Goal: Task Accomplishment & Management: Manage account settings

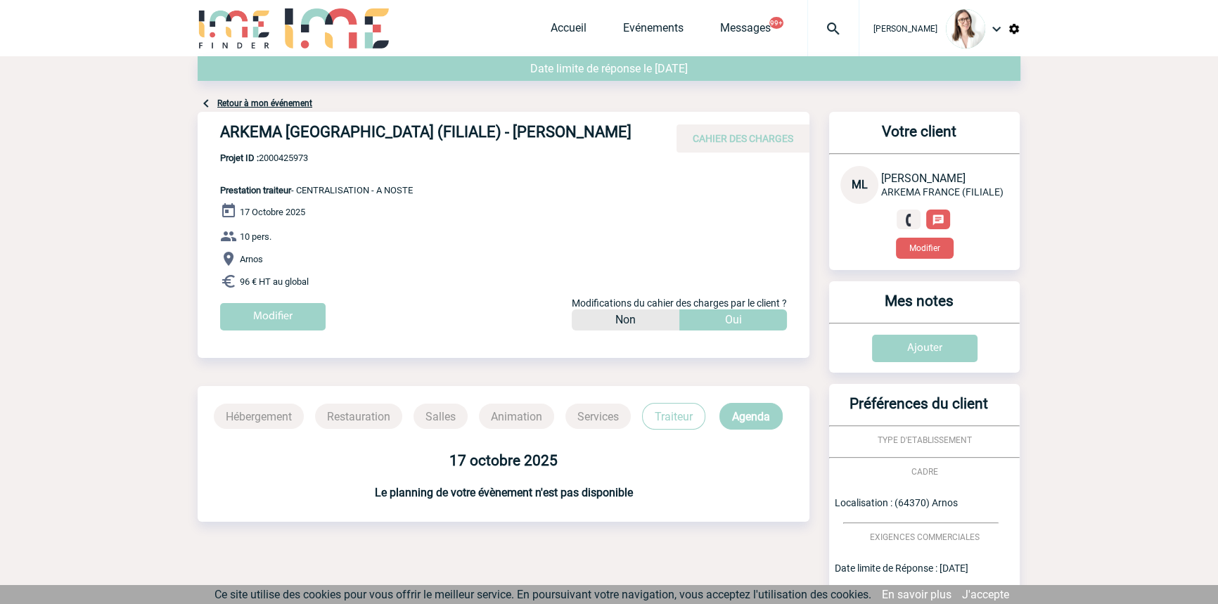
click at [813, 27] on img at bounding box center [833, 28] width 51 height 17
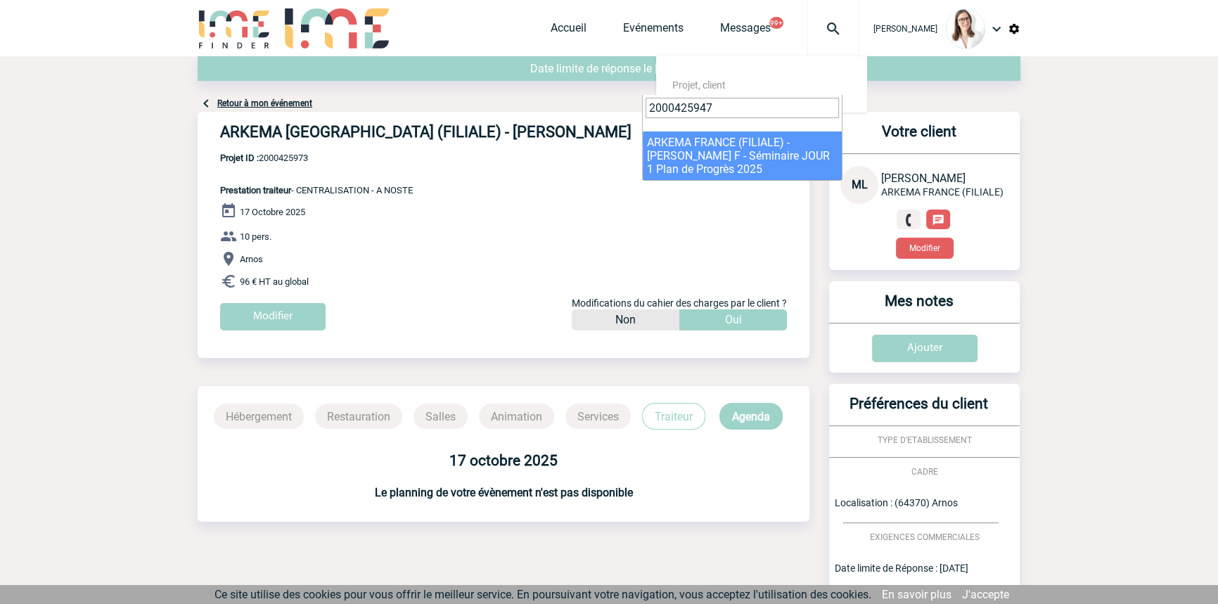
type input "2000425947"
drag, startPoint x: 689, startPoint y: 153, endPoint x: 424, endPoint y: 191, distance: 267.8
select select "25448"
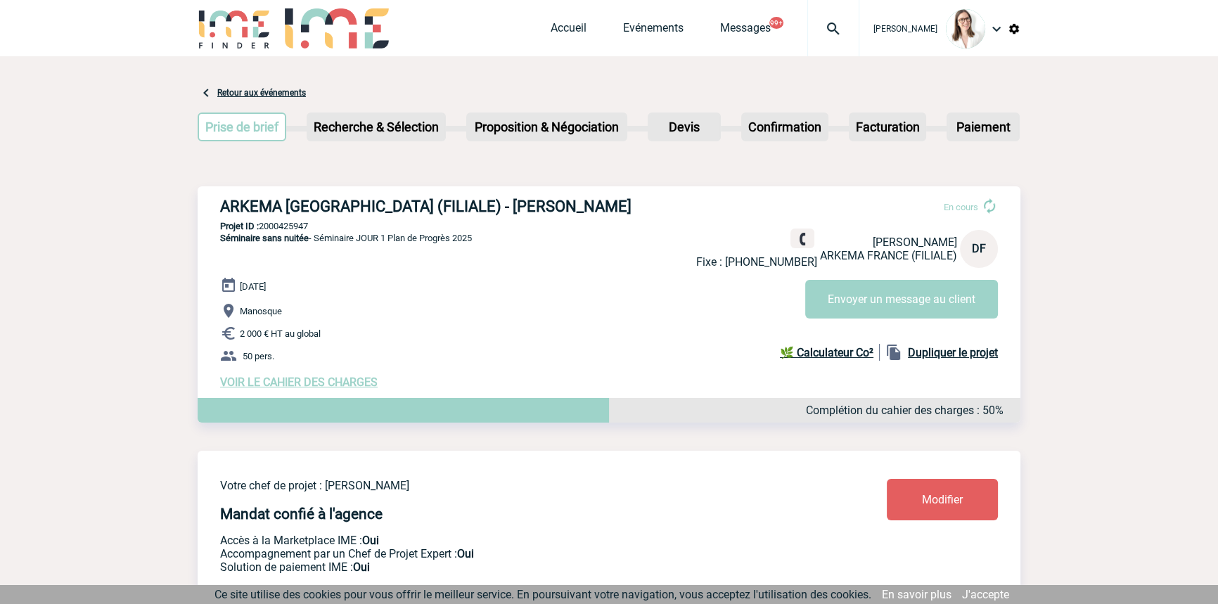
click at [813, 39] on div at bounding box center [833, 28] width 52 height 56
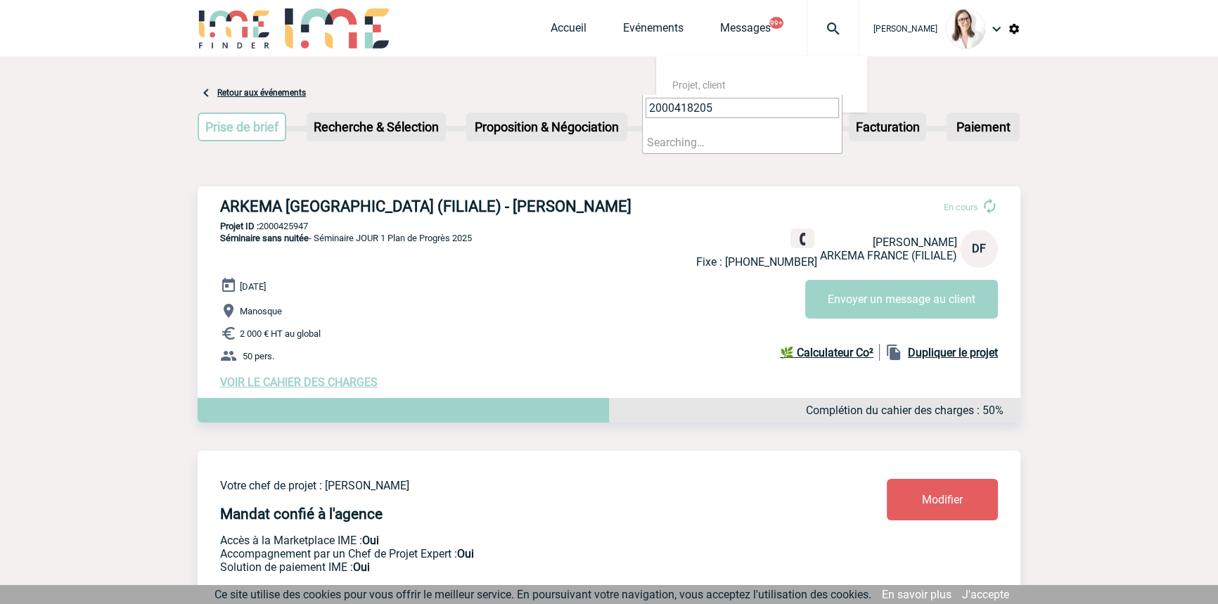
type input "2000418205"
select select "17706"
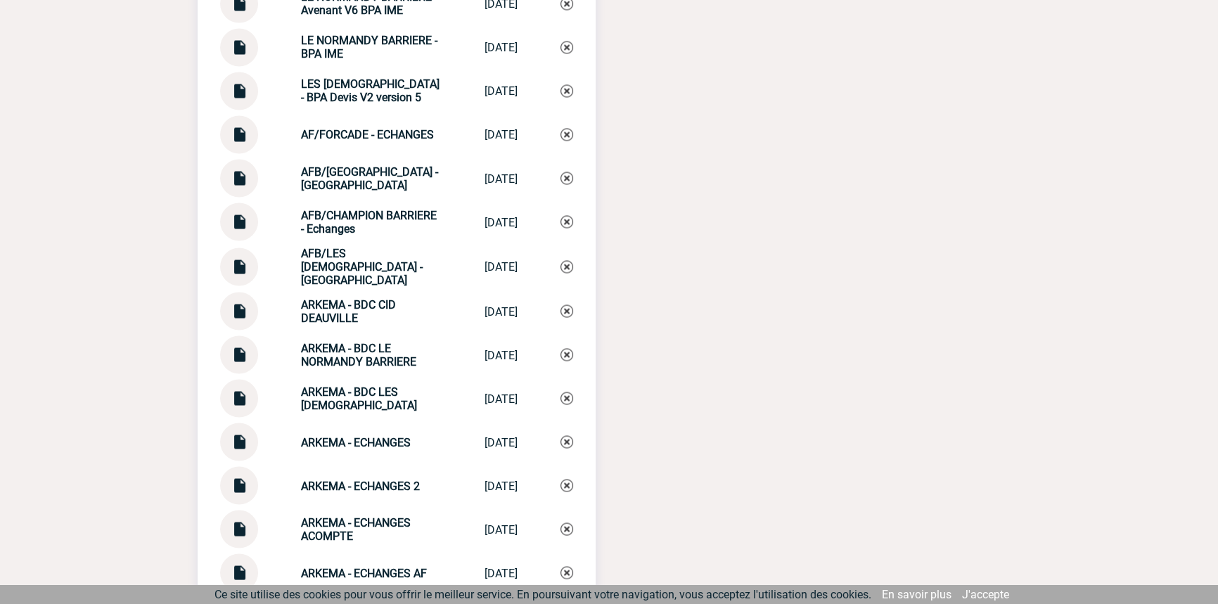
scroll to position [3409, 0]
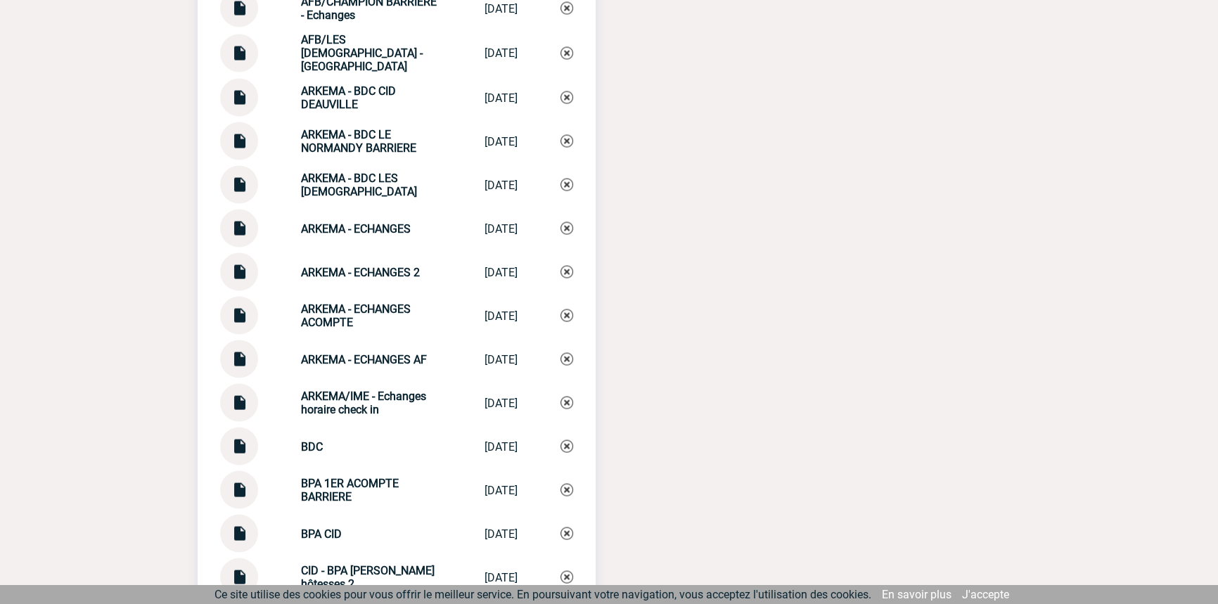
click at [243, 263] on img at bounding box center [239, 266] width 18 height 27
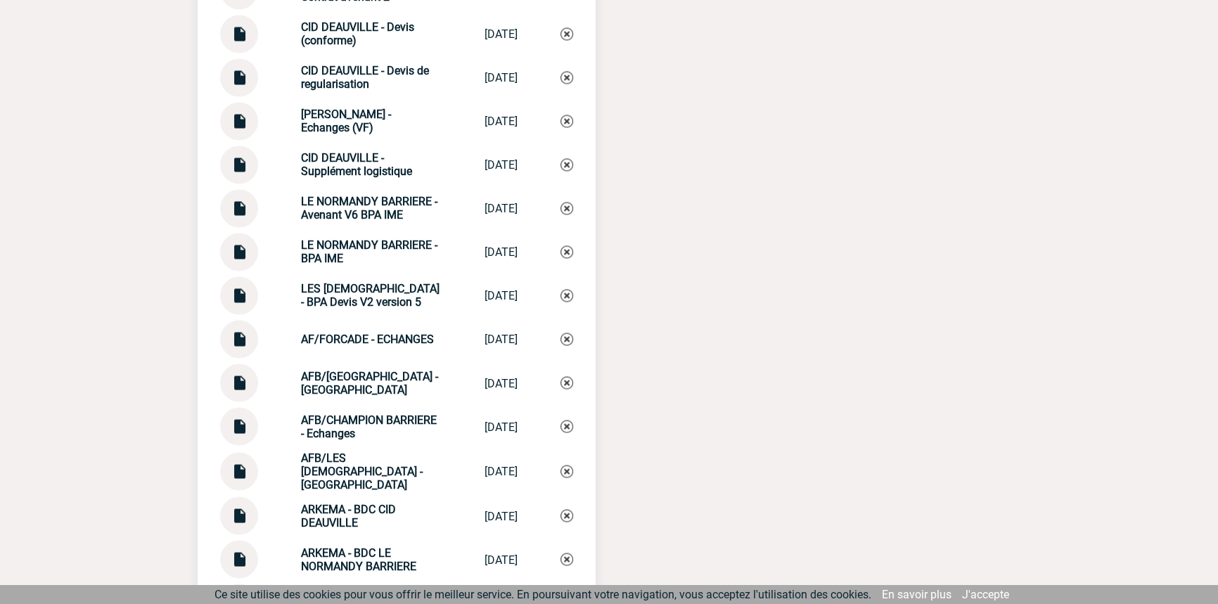
scroll to position [2980, 0]
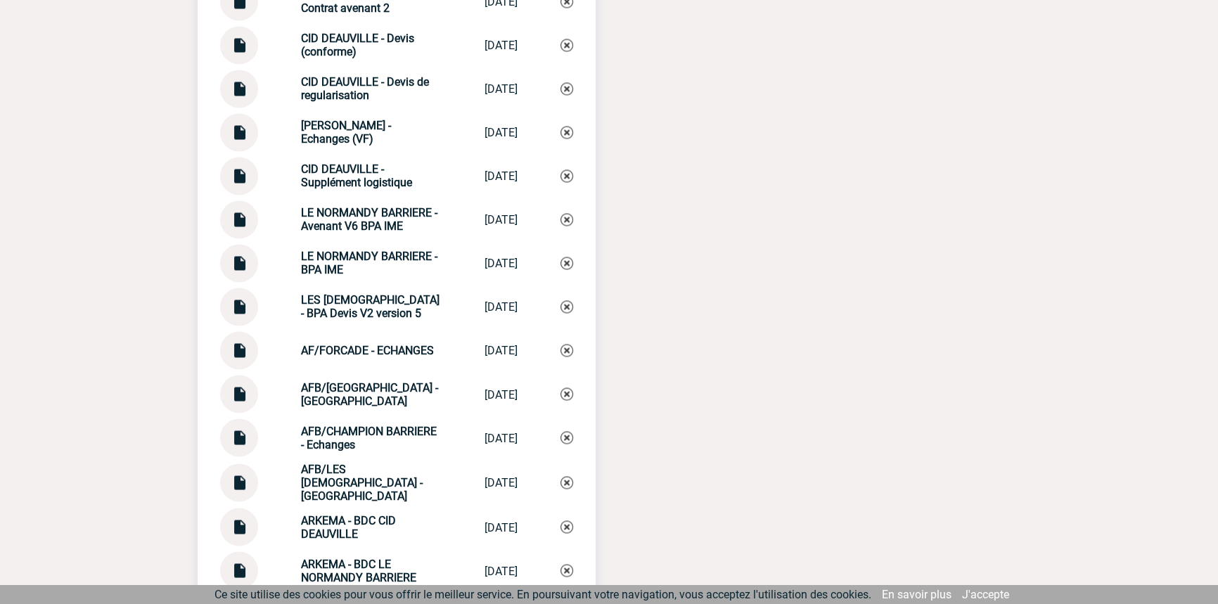
click at [240, 175] on img at bounding box center [239, 170] width 18 height 27
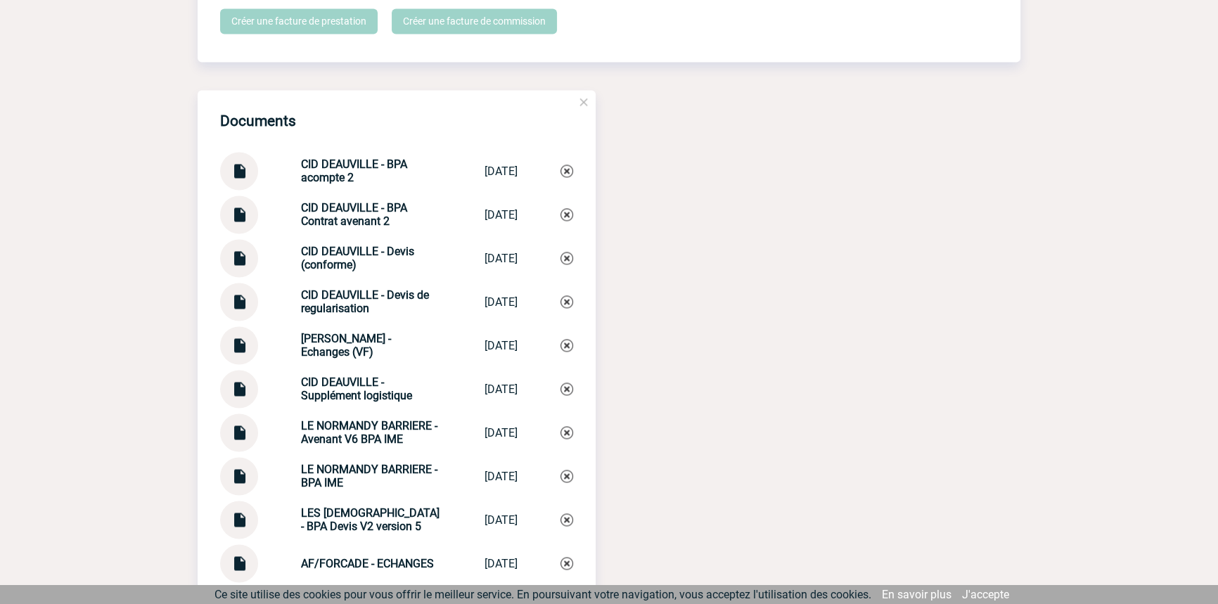
click at [230, 298] on img at bounding box center [239, 296] width 18 height 27
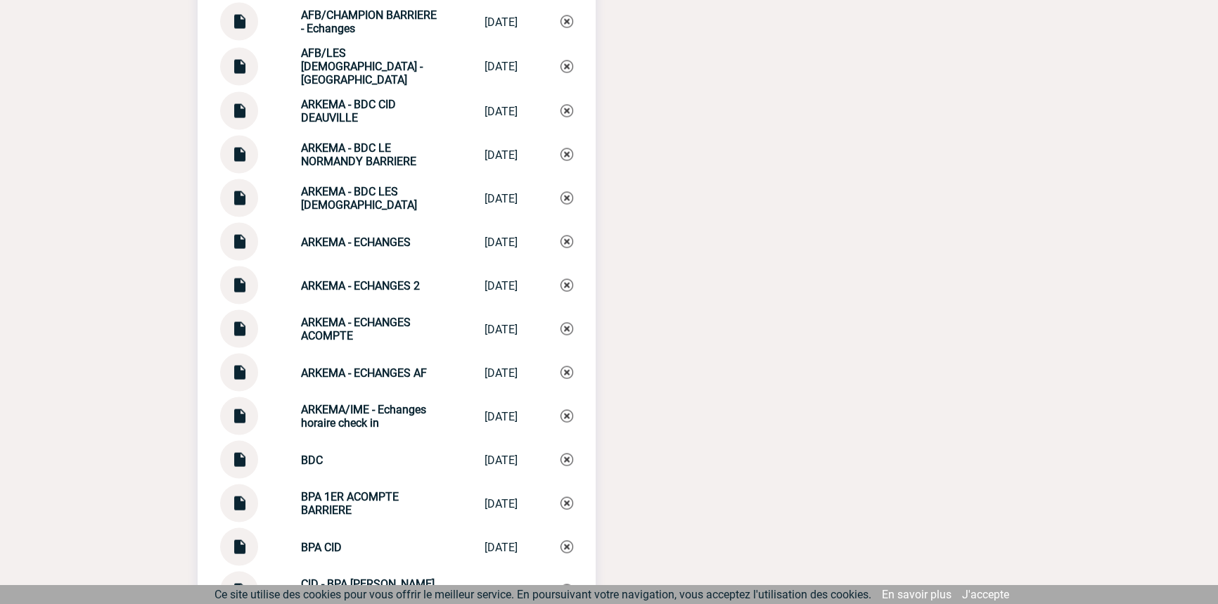
scroll to position [3406, 0]
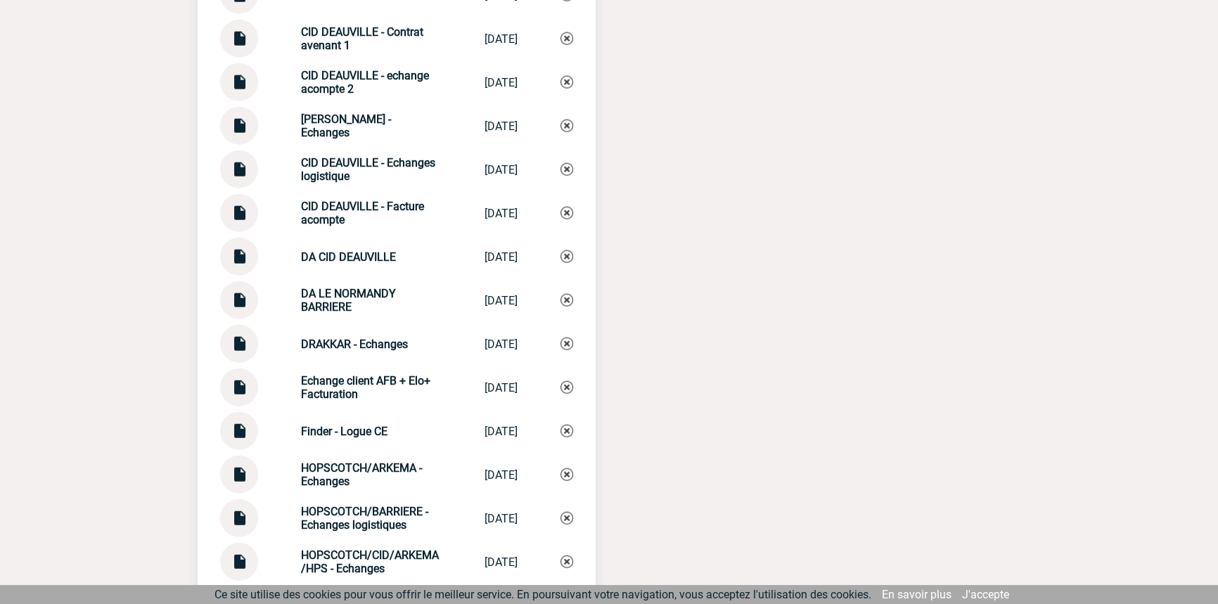
scroll to position [4259, 0]
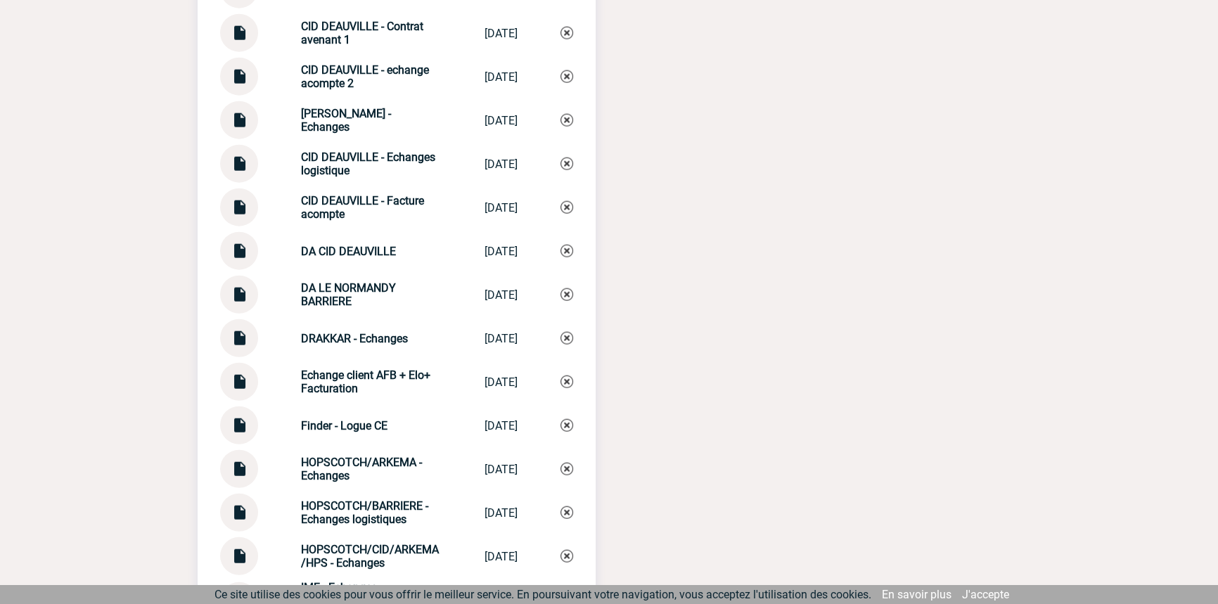
click at [243, 123] on img at bounding box center [239, 114] width 18 height 27
click at [364, 111] on strong "CID DEAUVILLE - Echanges" at bounding box center [346, 120] width 90 height 27
click at [364, 109] on strong "CID DEAUVILLE - Echanges" at bounding box center [346, 120] width 90 height 27
click at [364, 110] on strong "CID DEAUVILLE - Echanges" at bounding box center [346, 120] width 90 height 27
click at [391, 115] on strong "CID DEAUVILLE - Echanges" at bounding box center [346, 120] width 90 height 27
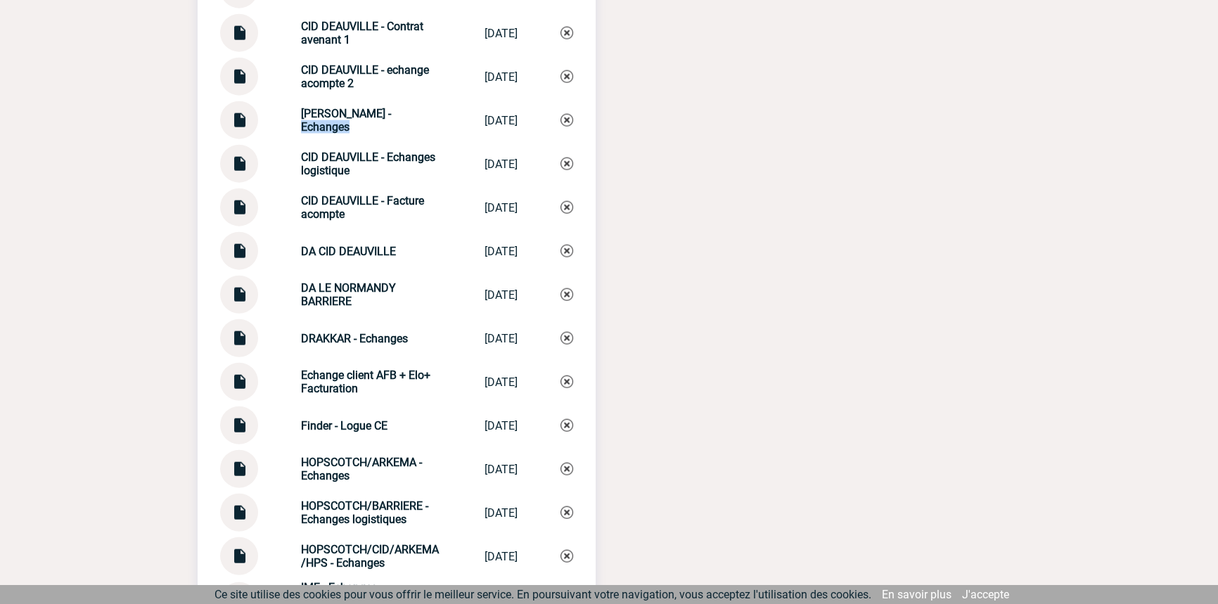
click at [391, 115] on strong "CID DEAUVILLE - Echanges" at bounding box center [346, 120] width 90 height 27
copy div "CID DEAUVILLE - Echanges CID DEAUVILLE -..."
click at [569, 114] on img at bounding box center [566, 120] width 13 height 13
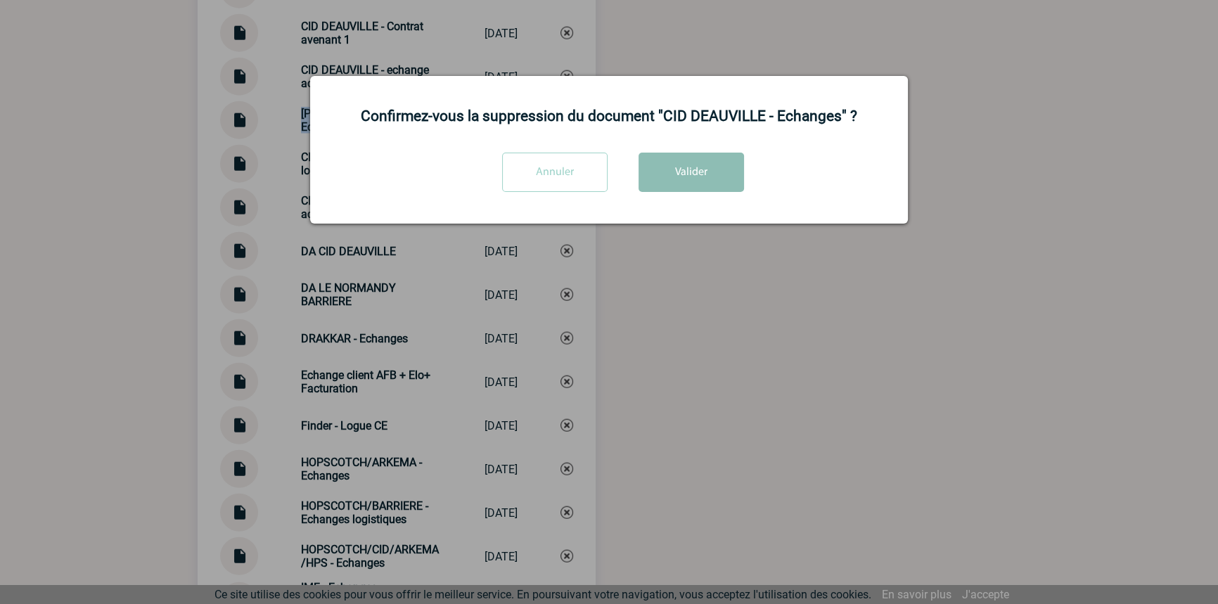
click at [706, 172] on button "Valider" at bounding box center [691, 172] width 105 height 39
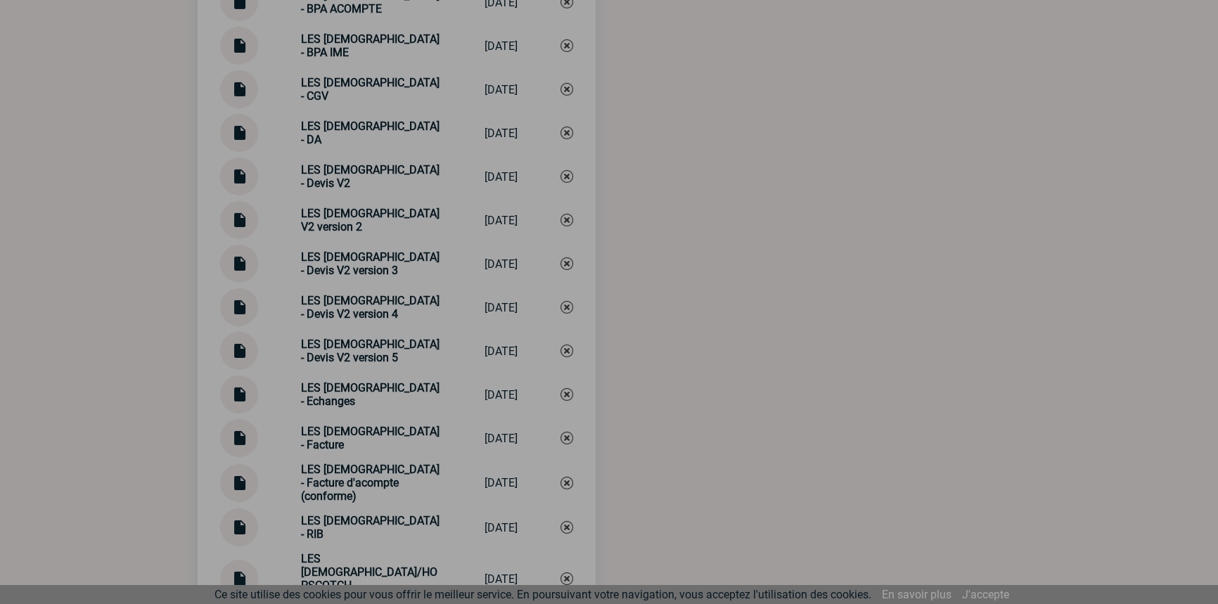
scroll to position [6133, 0]
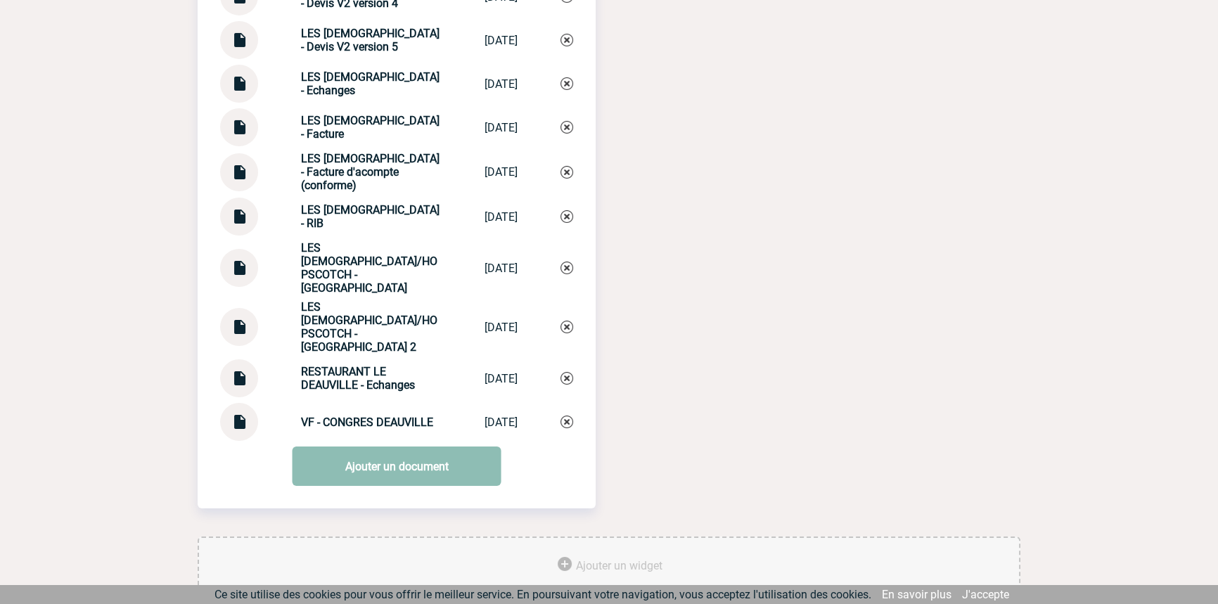
click at [380, 447] on link "Ajouter un document" at bounding box center [397, 466] width 209 height 39
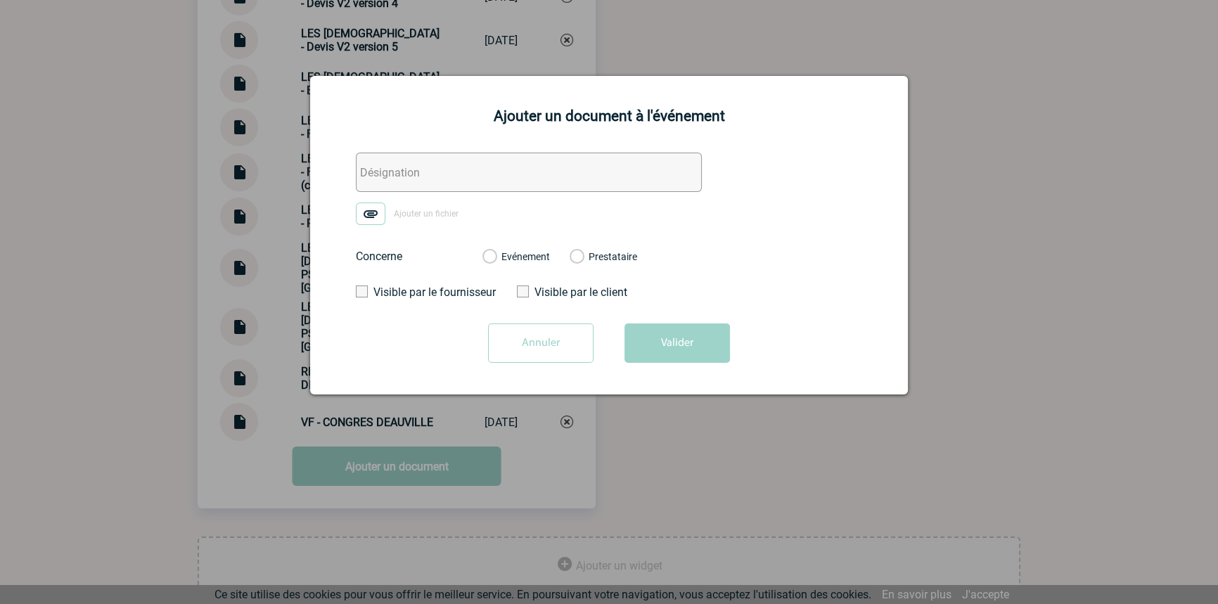
drag, startPoint x: 362, startPoint y: 175, endPoint x: 369, endPoint y: 186, distance: 12.7
click at [362, 175] on input "text" at bounding box center [529, 172] width 346 height 39
paste input "CID DEAUVILLE - Echanges"
type input "CID DEAUVILLE - Echanges"
click at [374, 207] on img at bounding box center [371, 214] width 30 height 23
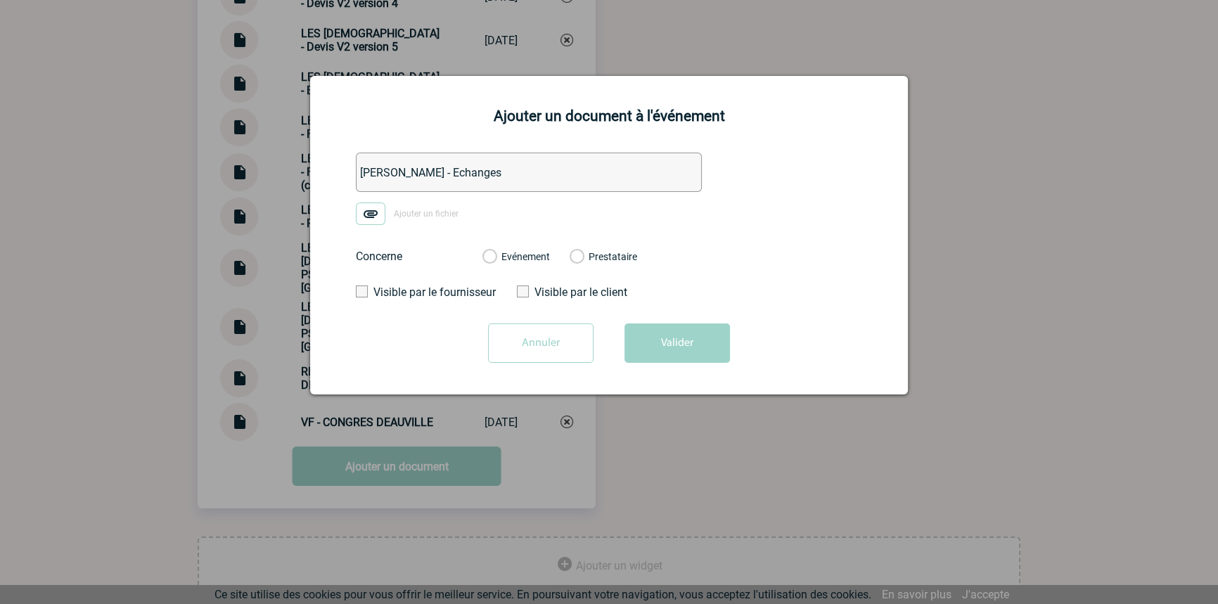
click at [0, 0] on input "Ajouter un fichier" at bounding box center [0, 0] width 0 height 0
click at [496, 258] on label "Evénement" at bounding box center [488, 257] width 13 height 13
click at [0, 0] on input "Evénement" at bounding box center [0, 0] width 0 height 0
click at [640, 321] on form "CID DEAUVILLE - Echanges RE_ URGENT RE_ CID demande de disponibilité ARKEMA 17-…" at bounding box center [609, 263] width 563 height 221
click at [650, 334] on button "Valider" at bounding box center [676, 342] width 105 height 39
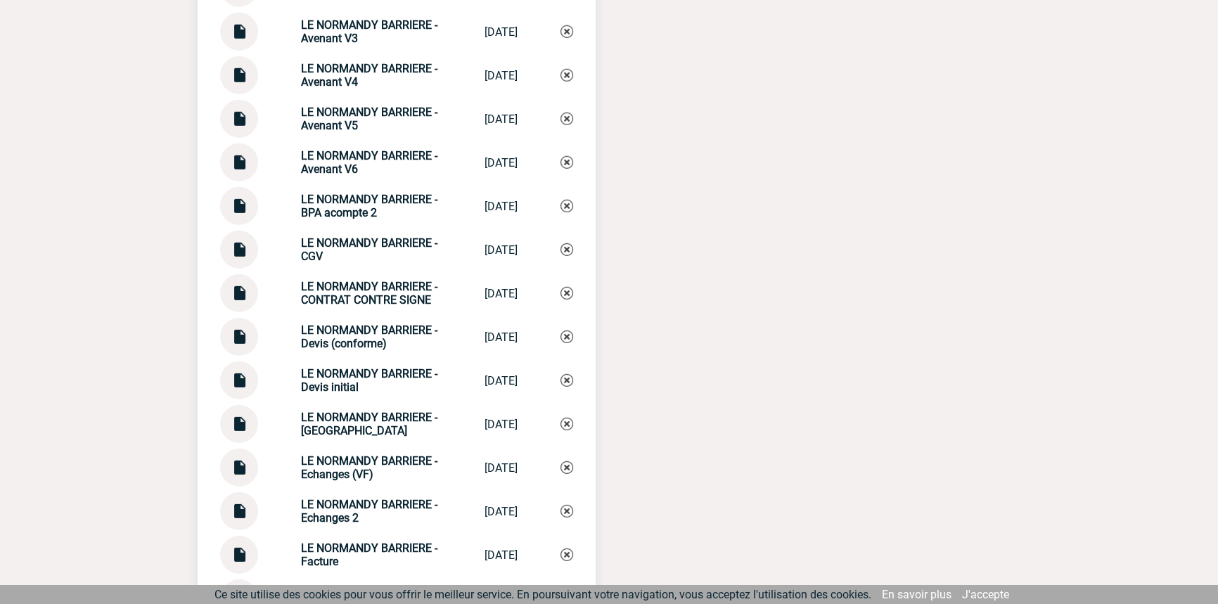
scroll to position [5281, 0]
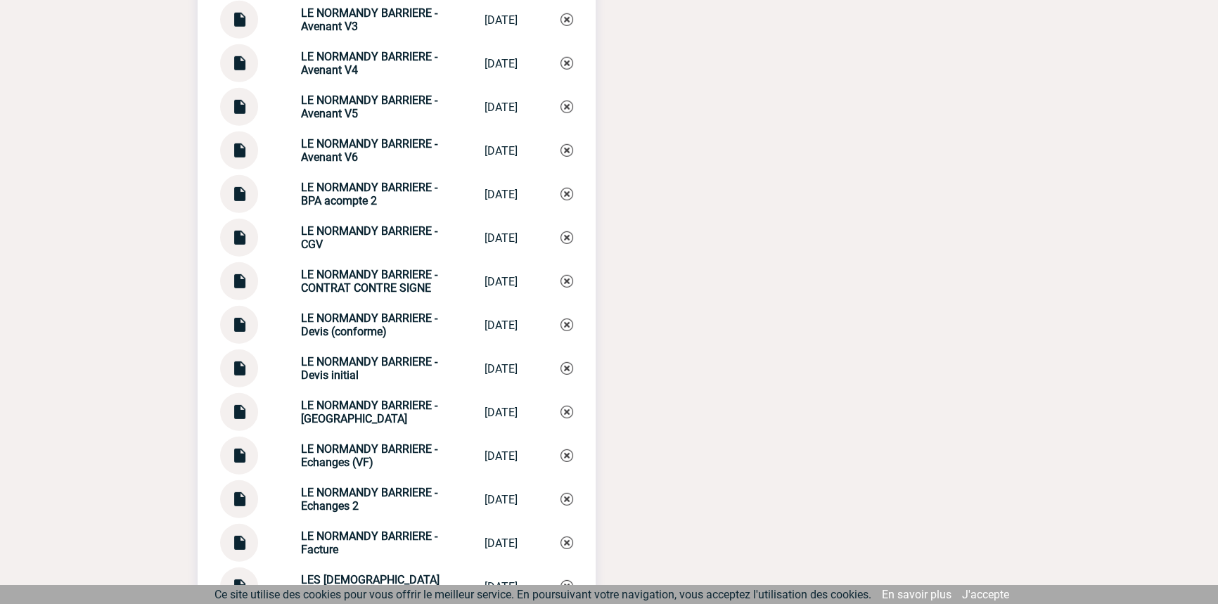
click at [234, 403] on img at bounding box center [239, 406] width 18 height 27
click at [365, 400] on strong "LE NORMANDY BARRIERE - Echanges" at bounding box center [369, 412] width 136 height 27
click at [366, 400] on strong "LE NORMANDY BARRIERE - Echanges" at bounding box center [369, 412] width 136 height 27
click at [366, 399] on strong "LE NORMANDY BARRIERE - Echanges" at bounding box center [369, 412] width 136 height 27
copy div "LE NORMANDY BARRIERE - Echanges LE NORMANDY BAR..."
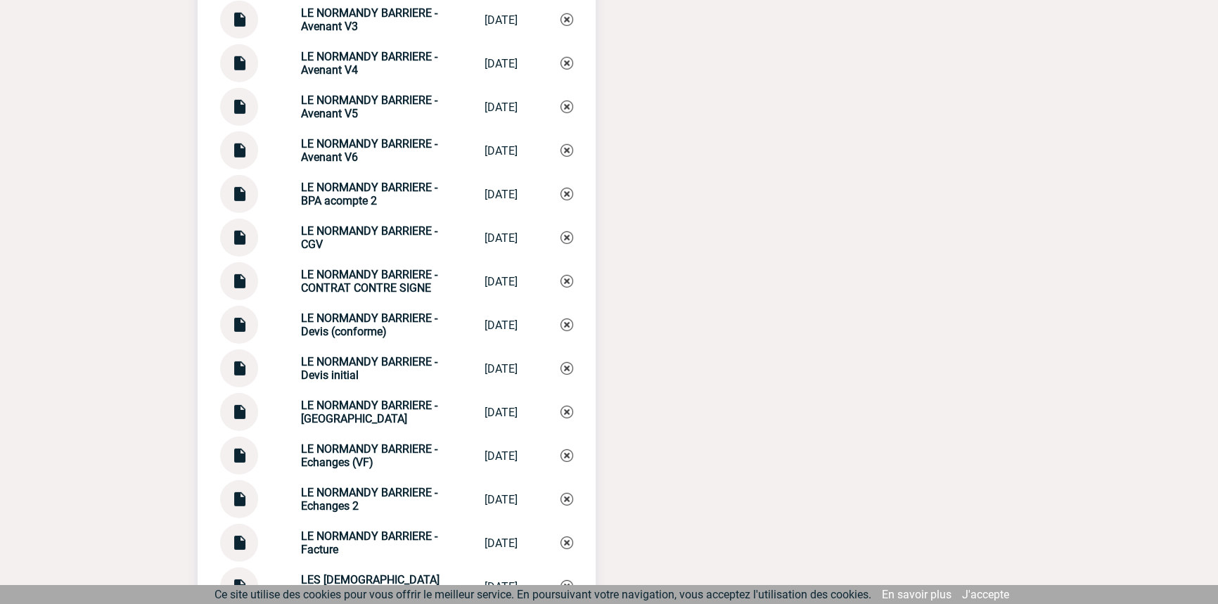
click at [556, 411] on div "LE NORMANDY BARRIERE - Echanges LE NORMANDY BAR... 06/10/2025" at bounding box center [396, 412] width 353 height 38
click at [565, 411] on img at bounding box center [566, 412] width 13 height 13
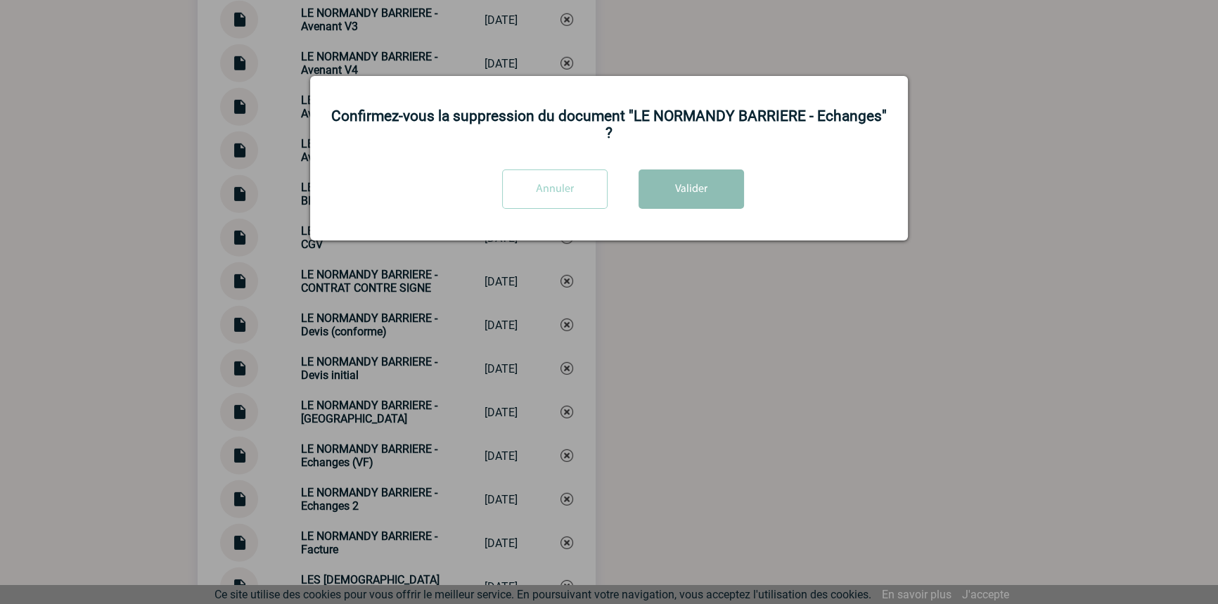
click at [668, 173] on button "Valider" at bounding box center [691, 188] width 105 height 39
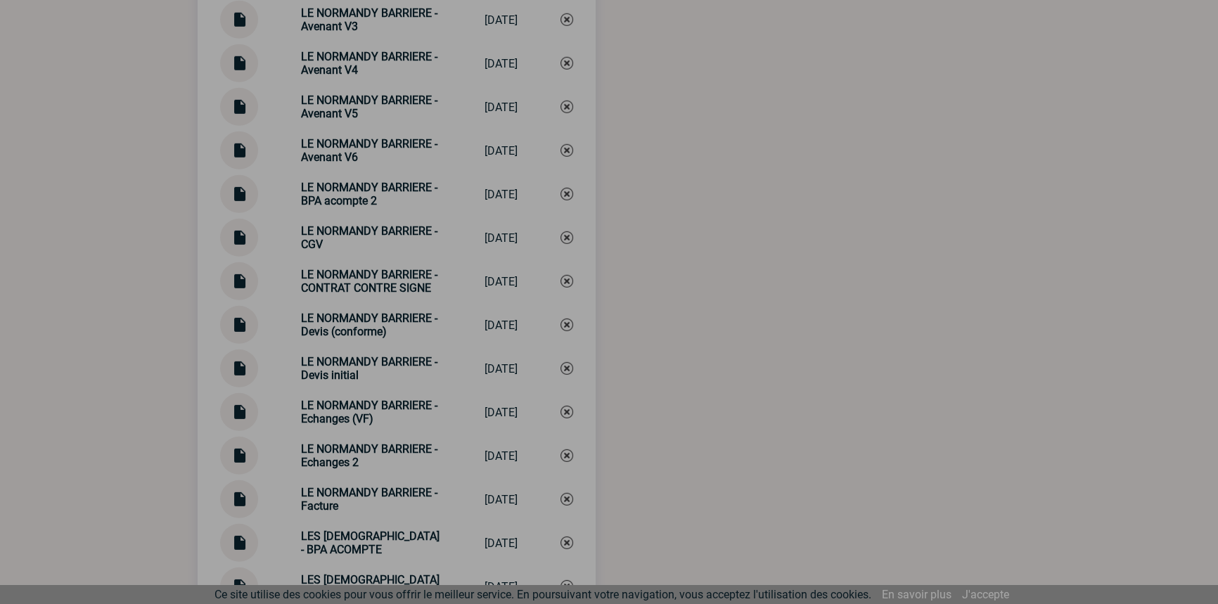
scroll to position [6133, 0]
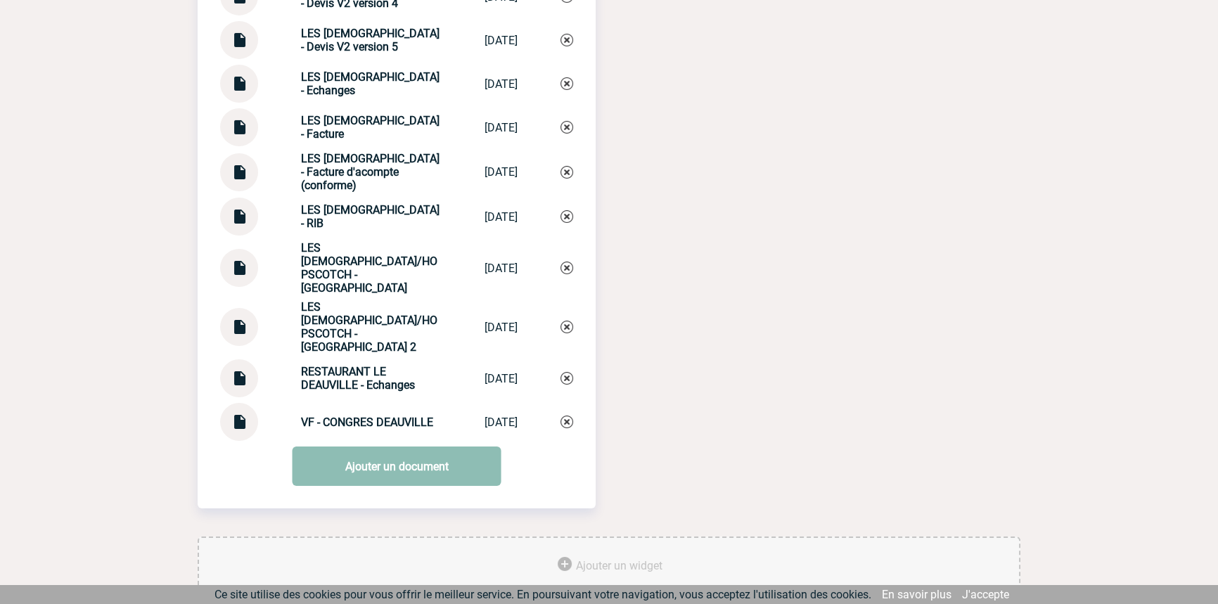
click at [373, 447] on link "Ajouter un document" at bounding box center [397, 466] width 209 height 39
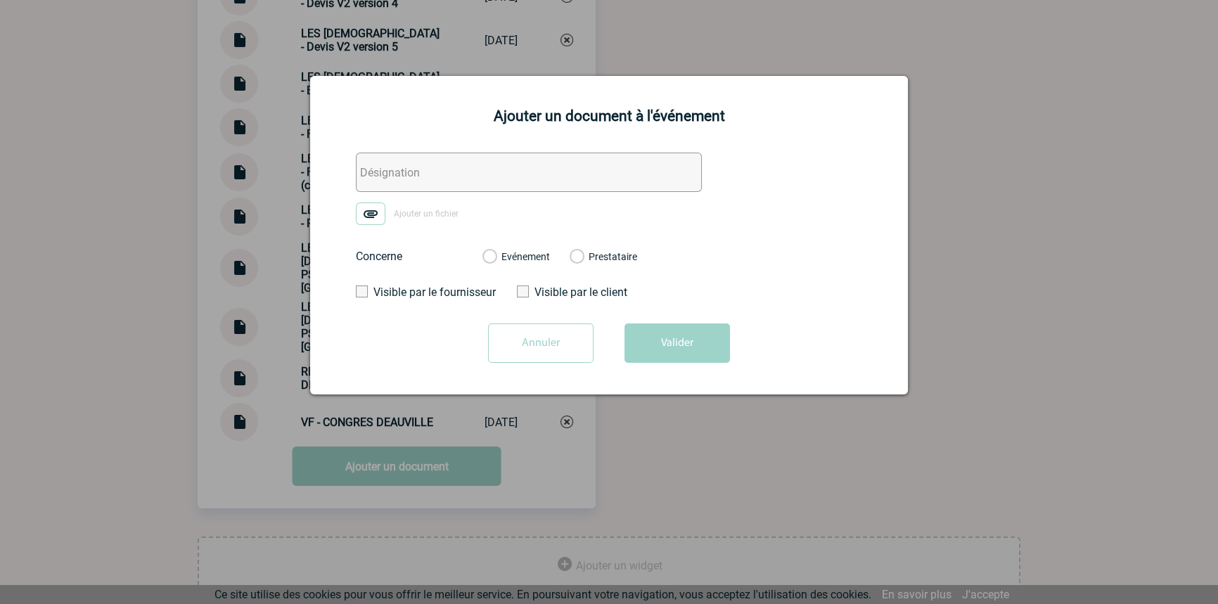
drag, startPoint x: 380, startPoint y: 169, endPoint x: 376, endPoint y: 200, distance: 31.1
click at [380, 169] on input "text" at bounding box center [529, 172] width 346 height 39
paste input "LE NORMANDY BARRIERE - Echanges"
type input "LE NORMANDY BARRIERE - Echanges"
click at [376, 205] on img at bounding box center [371, 214] width 30 height 23
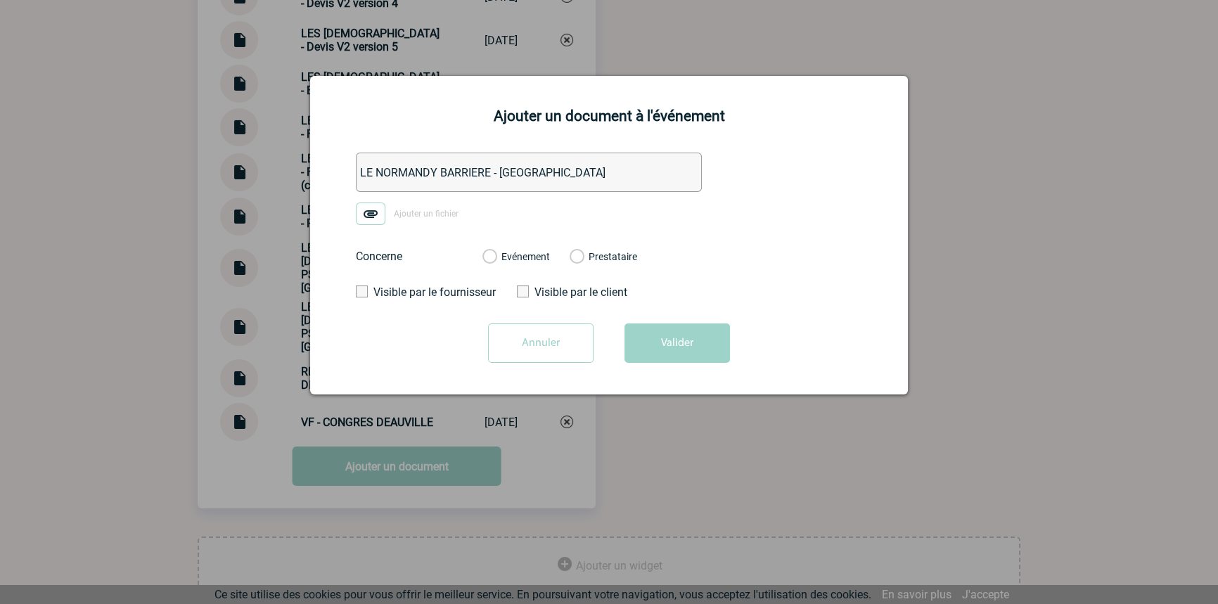
click at [0, 0] on input "Ajouter un fichier" at bounding box center [0, 0] width 0 height 0
drag, startPoint x: 376, startPoint y: 205, endPoint x: 499, endPoint y: 259, distance: 135.1
click at [499, 258] on div "Evénement" at bounding box center [516, 257] width 68 height 14
click at [496, 255] on label "Evénement" at bounding box center [488, 257] width 13 height 13
click at [0, 0] on input "Evénement" at bounding box center [0, 0] width 0 height 0
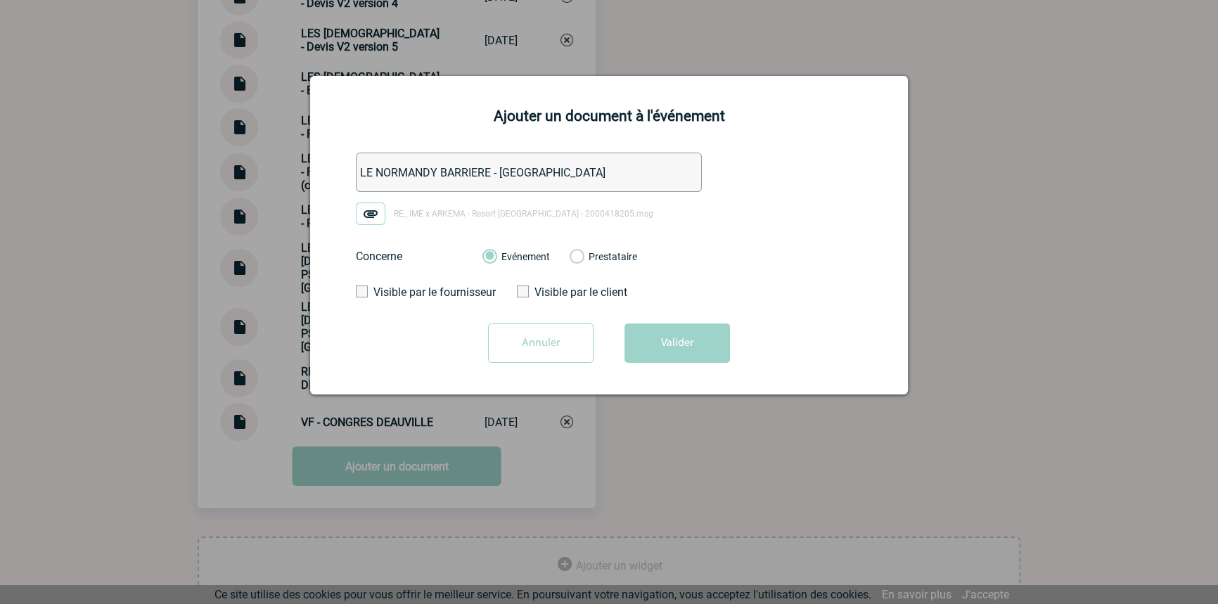
drag, startPoint x: 685, startPoint y: 330, endPoint x: 676, endPoint y: 373, distance: 43.9
click at [685, 331] on button "Valider" at bounding box center [676, 342] width 105 height 39
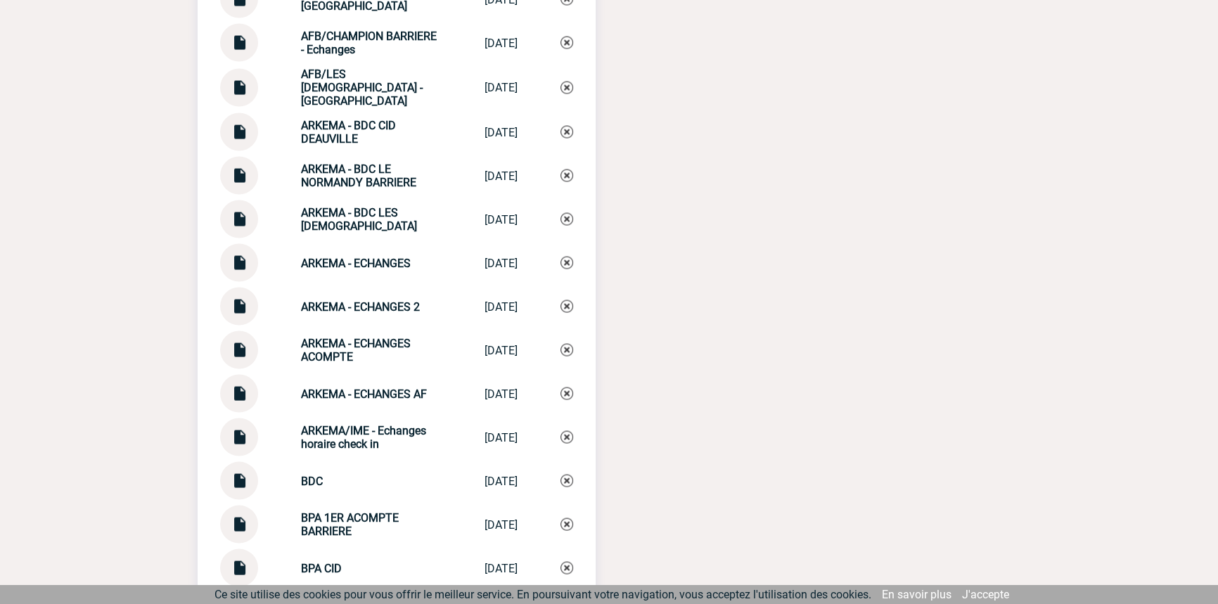
scroll to position [3363, 0]
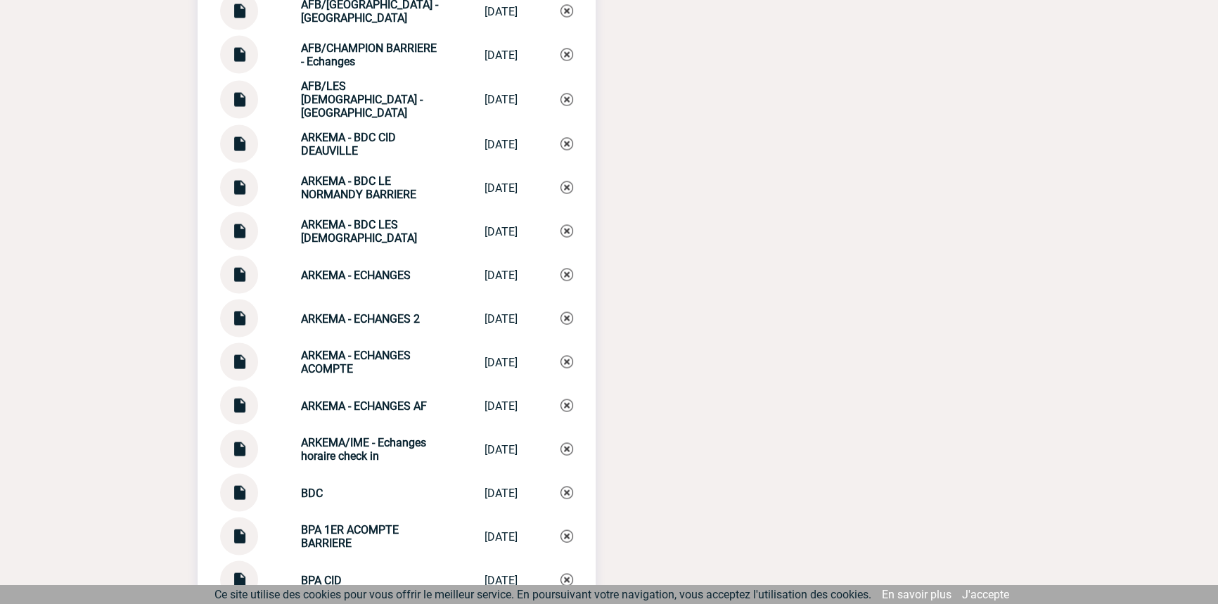
click at [359, 314] on strong "ARKEMA - ECHANGES 2" at bounding box center [360, 318] width 119 height 13
click at [360, 314] on strong "ARKEMA - ECHANGES 2" at bounding box center [360, 318] width 119 height 13
copy div "ARKEMA - ECHANGES 2 ARKEMA - ECHANG..."
click at [569, 312] on img at bounding box center [566, 318] width 13 height 13
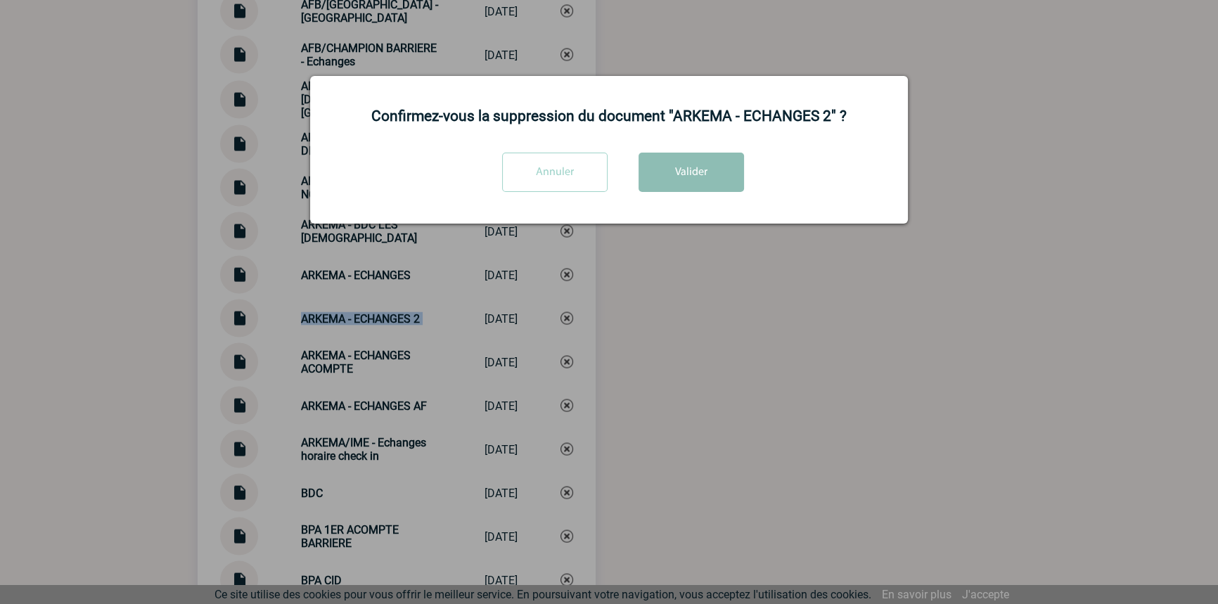
click at [660, 165] on button "Valider" at bounding box center [691, 172] width 105 height 39
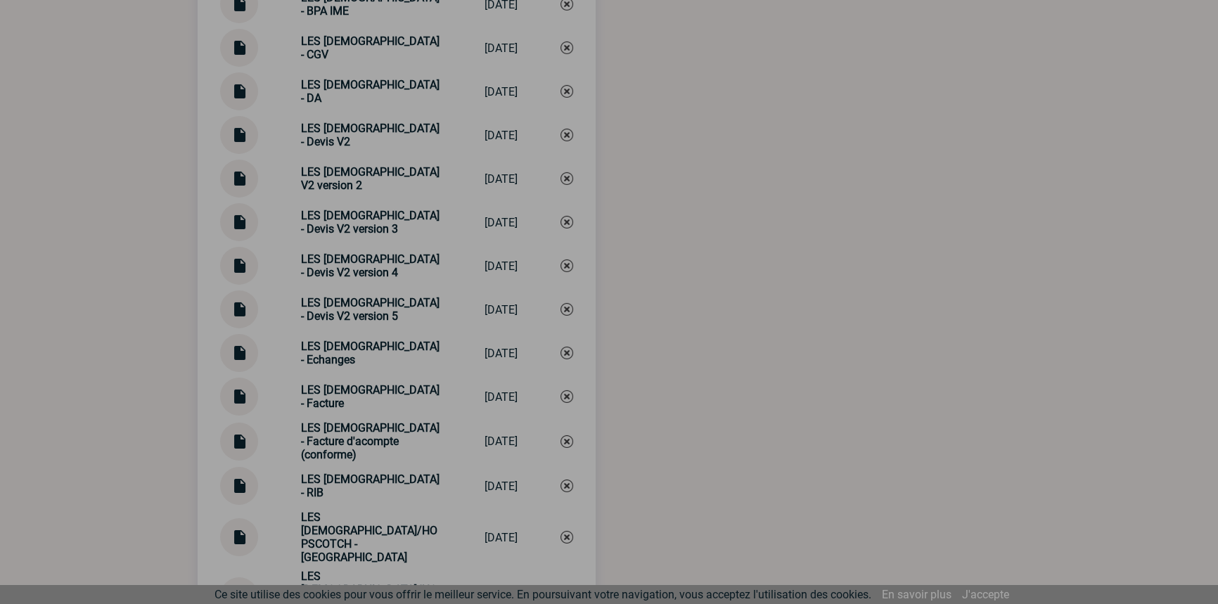
scroll to position [6133, 0]
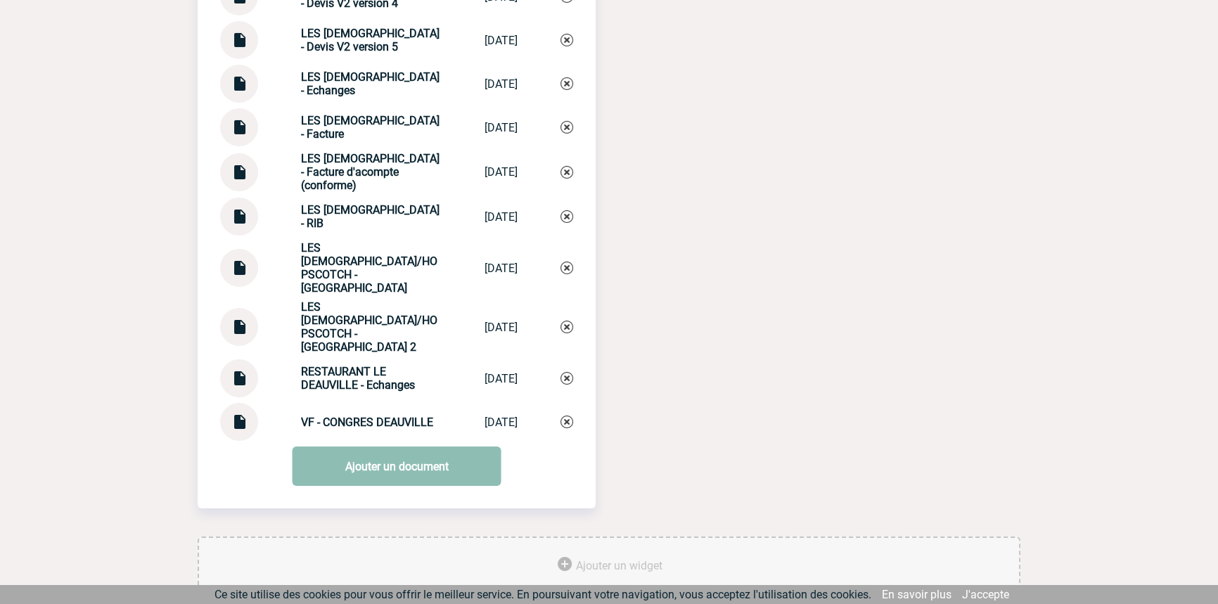
click at [389, 447] on link "Ajouter un document" at bounding box center [397, 466] width 209 height 39
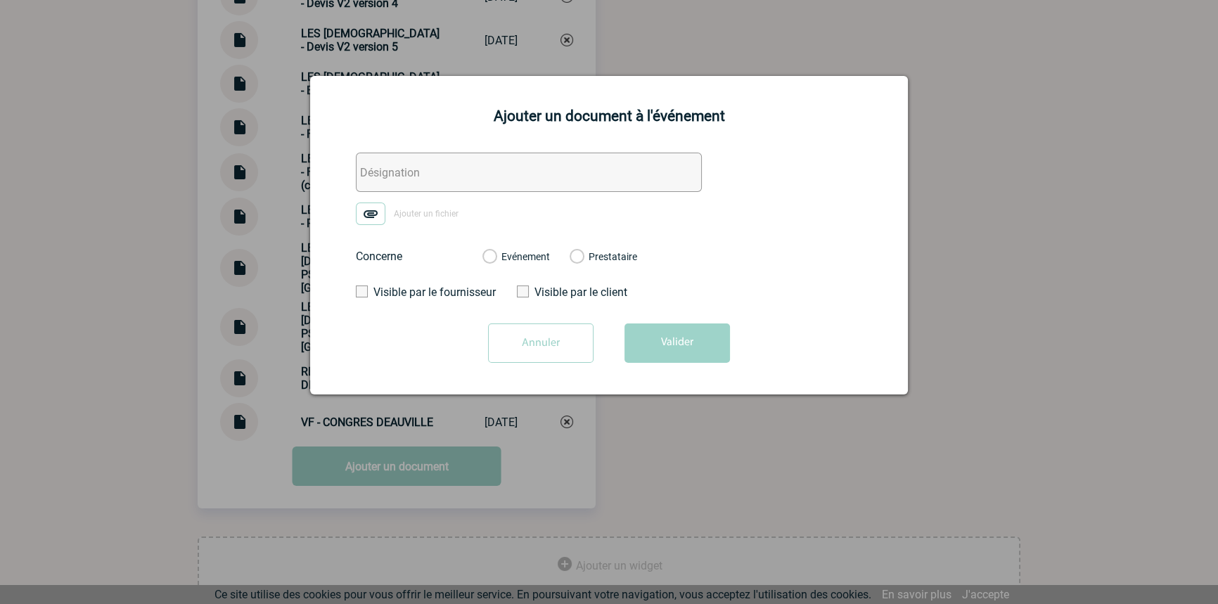
drag, startPoint x: 390, startPoint y: 173, endPoint x: 384, endPoint y: 186, distance: 14.5
click at [389, 173] on input "text" at bounding box center [529, 172] width 346 height 39
paste input "ARKEMA - ECHANGES 2"
type input "ARKEMA - ECHANGES 2"
click at [376, 219] on img at bounding box center [371, 214] width 30 height 23
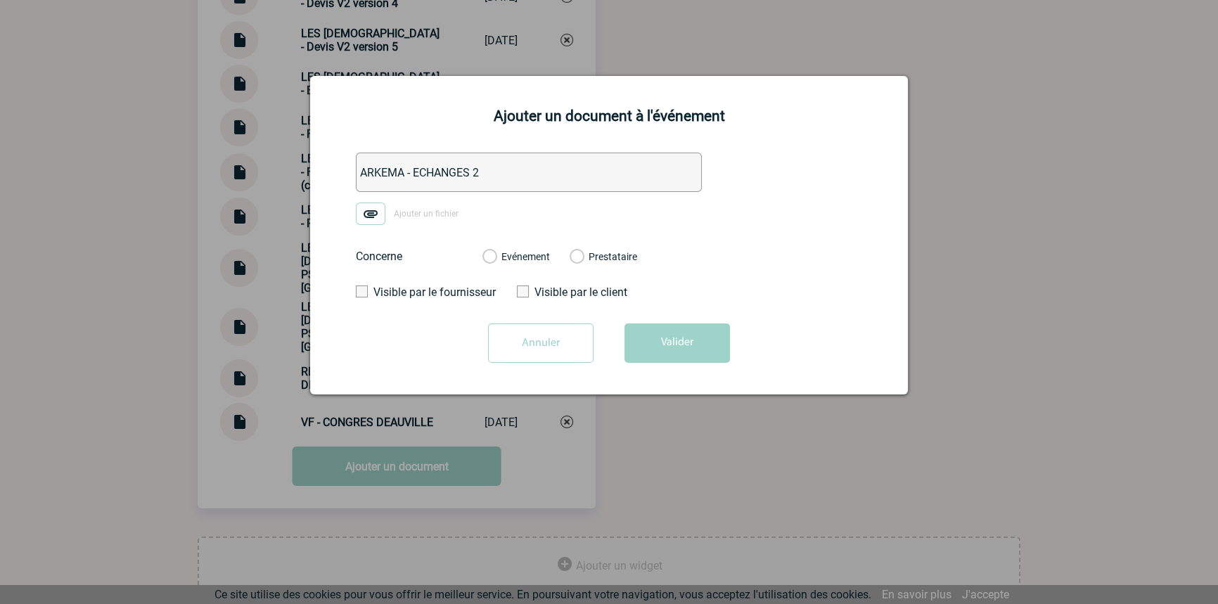
click at [0, 0] on input "Ajouter un fichier" at bounding box center [0, 0] width 0 height 0
click at [496, 257] on label "Evénement" at bounding box center [488, 257] width 13 height 13
click at [0, 0] on input "Evénement" at bounding box center [0, 0] width 0 height 0
click at [650, 353] on button "Valider" at bounding box center [676, 342] width 105 height 39
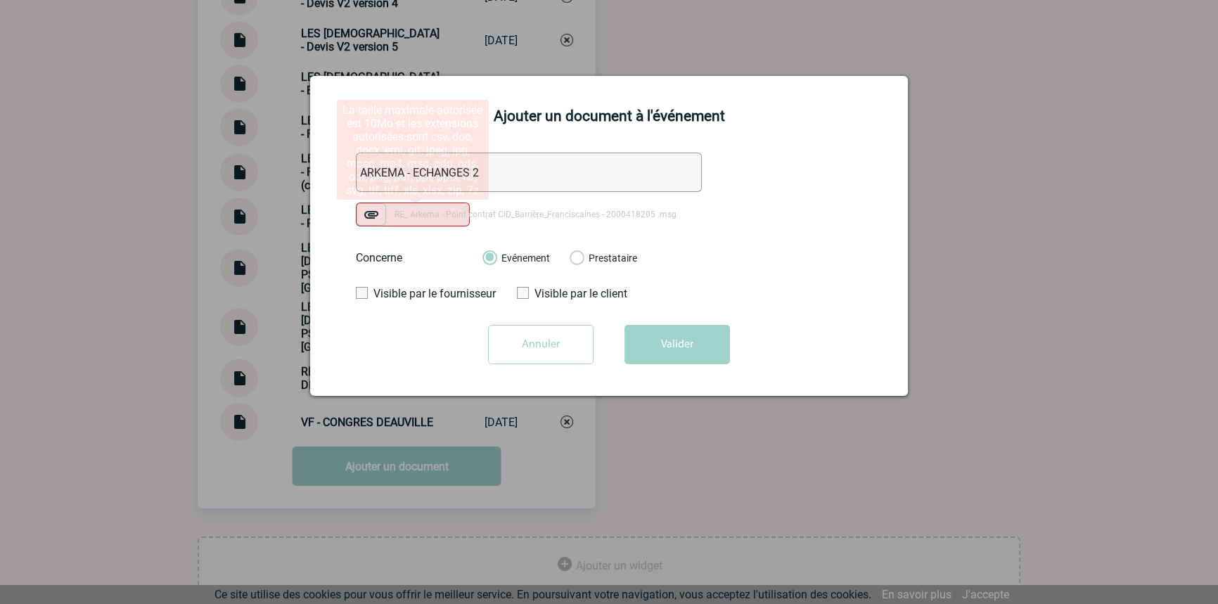
click at [378, 214] on img at bounding box center [372, 214] width 30 height 23
click at [0, 0] on input "RE_ Arkema - Point contrat CID_Barrière_Franciscaines - 2000418205 .msg" at bounding box center [0, 0] width 0 height 0
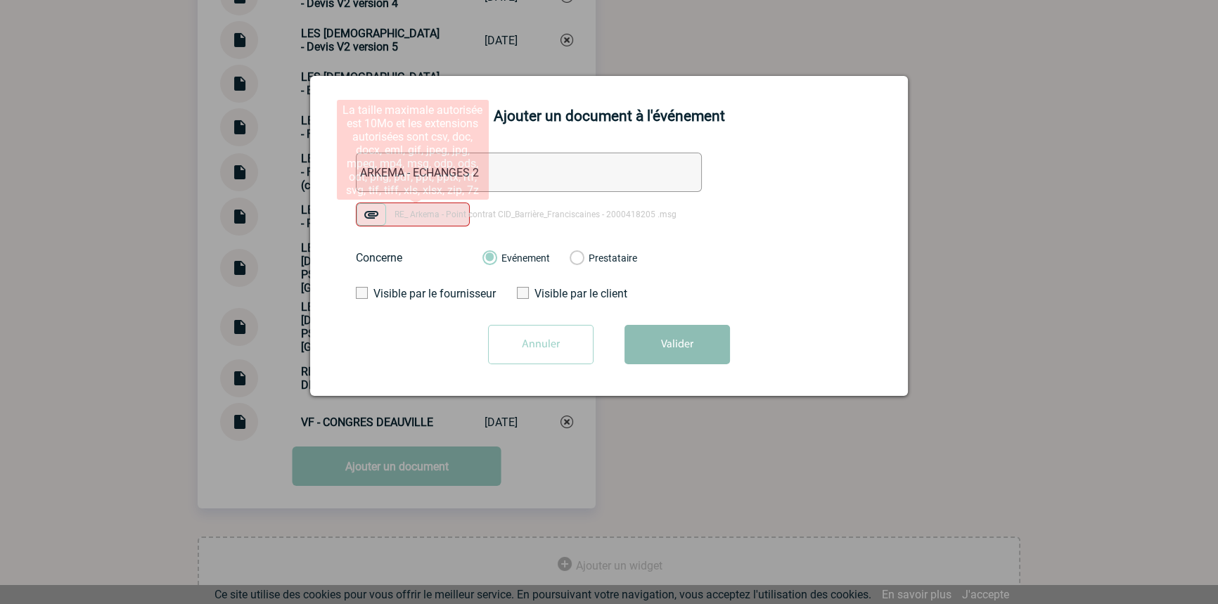
click at [667, 356] on button "Valider" at bounding box center [676, 344] width 105 height 39
